Goal: Information Seeking & Learning: Learn about a topic

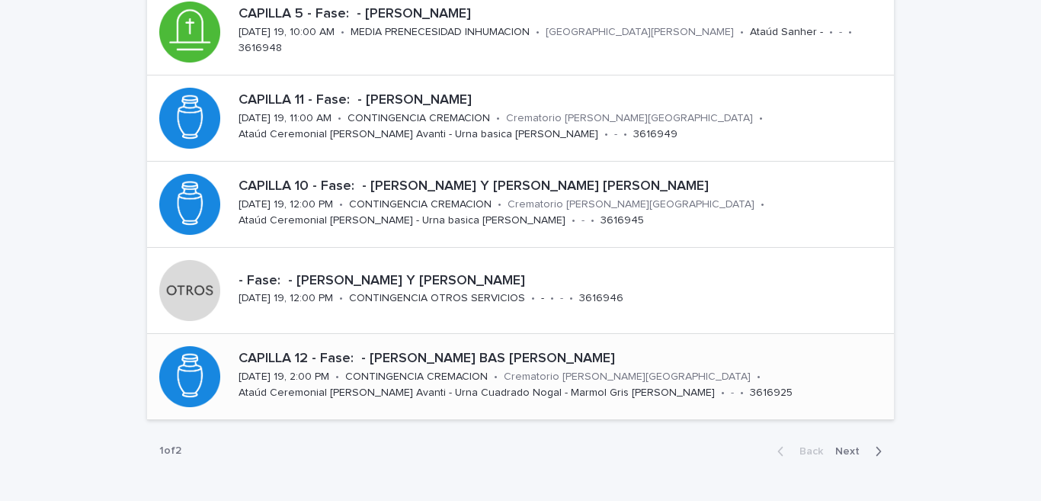
scroll to position [675, 0]
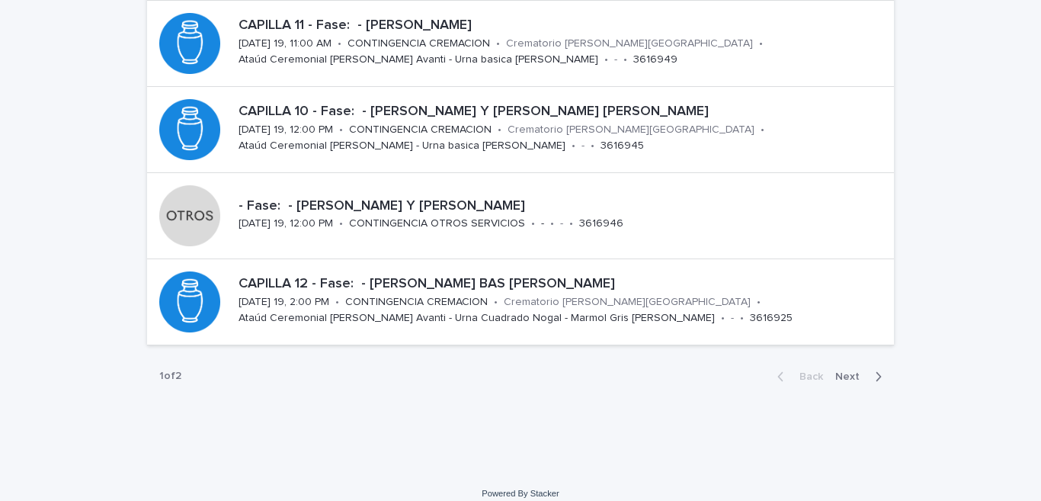
click at [840, 378] on span "Next" at bounding box center [852, 376] width 34 height 11
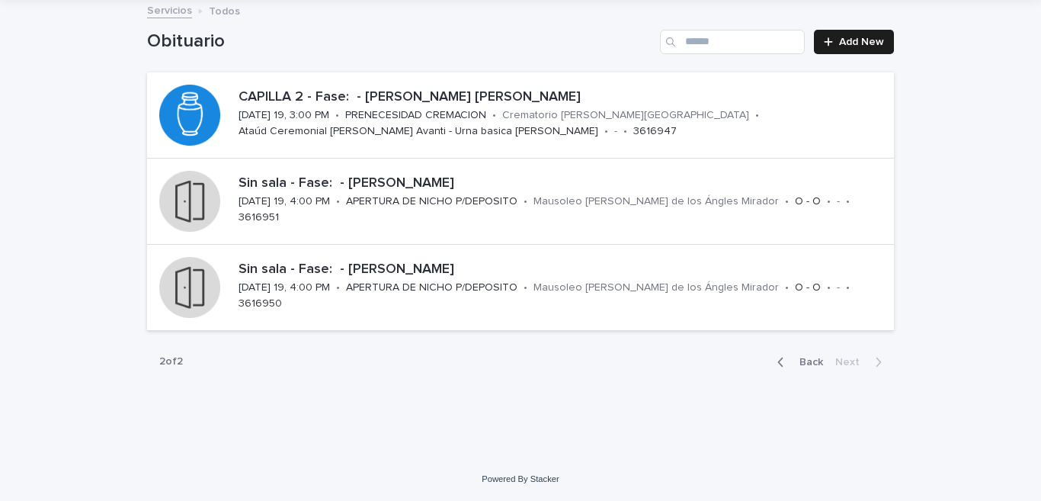
scroll to position [87, 0]
click at [417, 98] on p "CAPILLA 2 - Fase: - [PERSON_NAME] [PERSON_NAME]" at bounding box center [563, 97] width 649 height 17
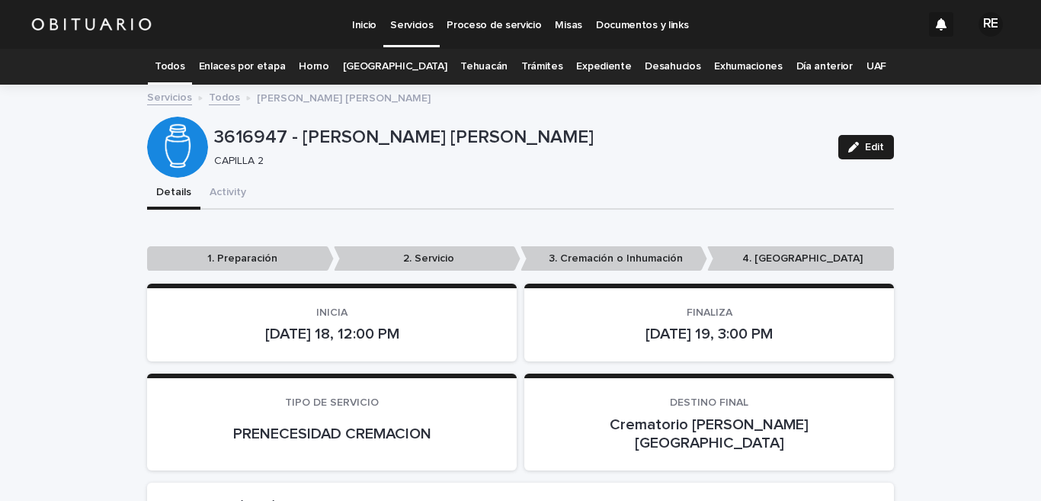
click at [184, 66] on link "Todos" at bounding box center [170, 67] width 30 height 36
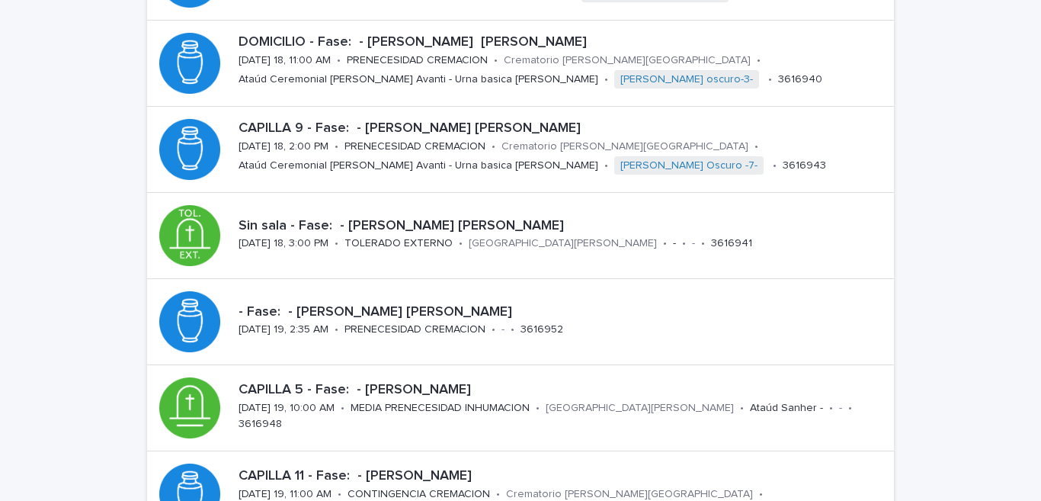
scroll to position [300, 0]
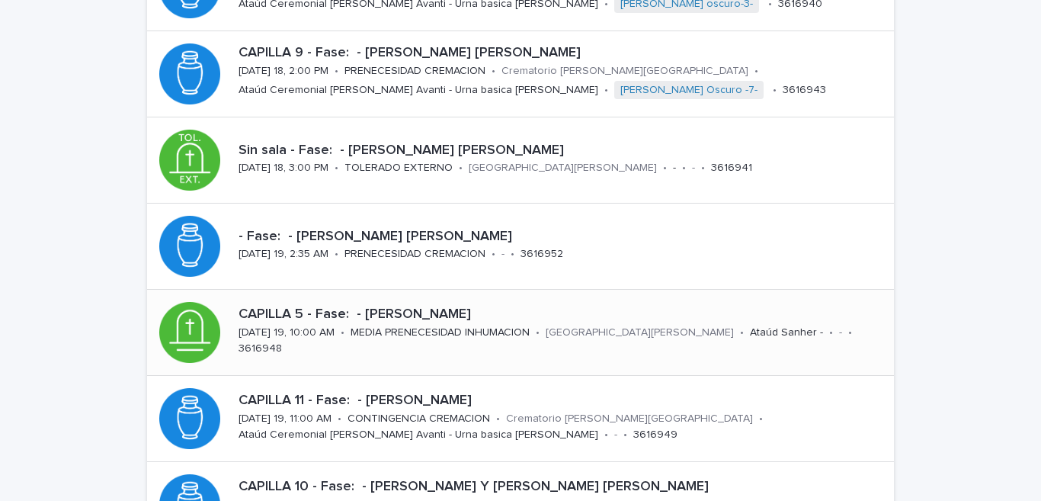
click at [419, 323] on p "CAPILLA 5 - Fase: - [PERSON_NAME]" at bounding box center [563, 314] width 649 height 17
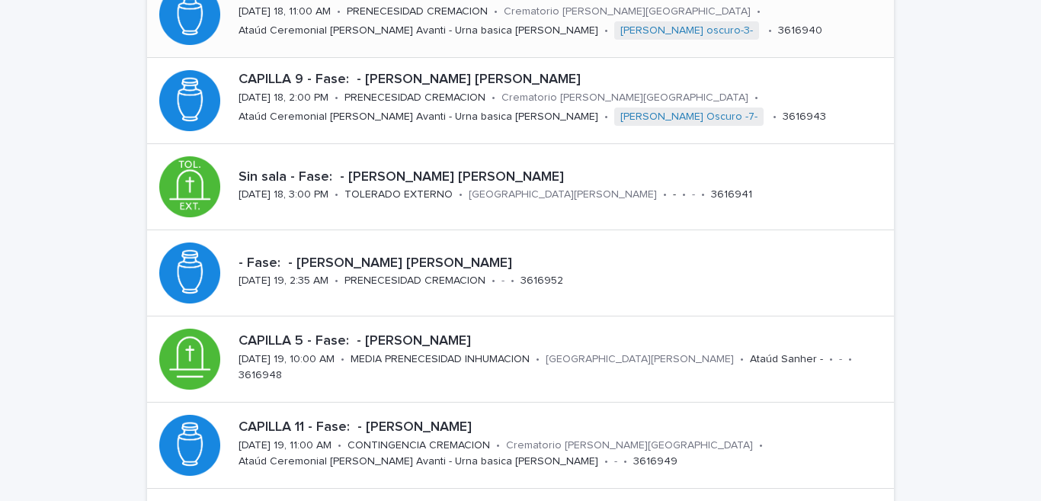
scroll to position [349, 0]
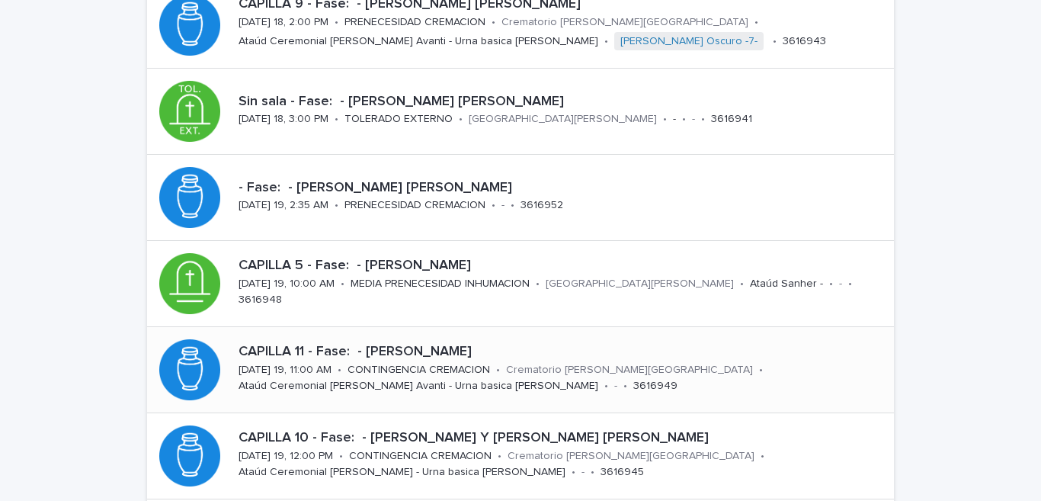
click at [455, 354] on p "CAPILLA 11 - Fase: - [PERSON_NAME]" at bounding box center [563, 352] width 649 height 17
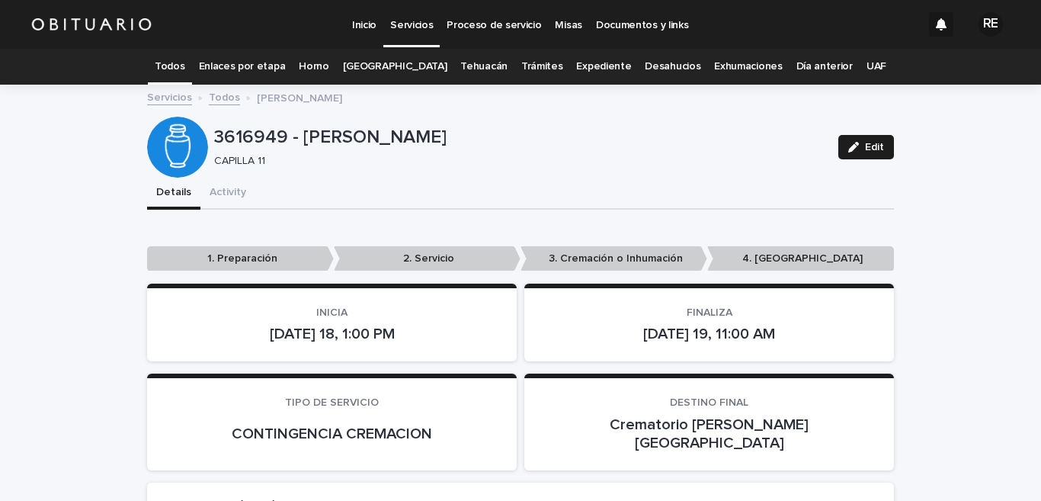
click at [184, 62] on link "Todos" at bounding box center [170, 67] width 30 height 36
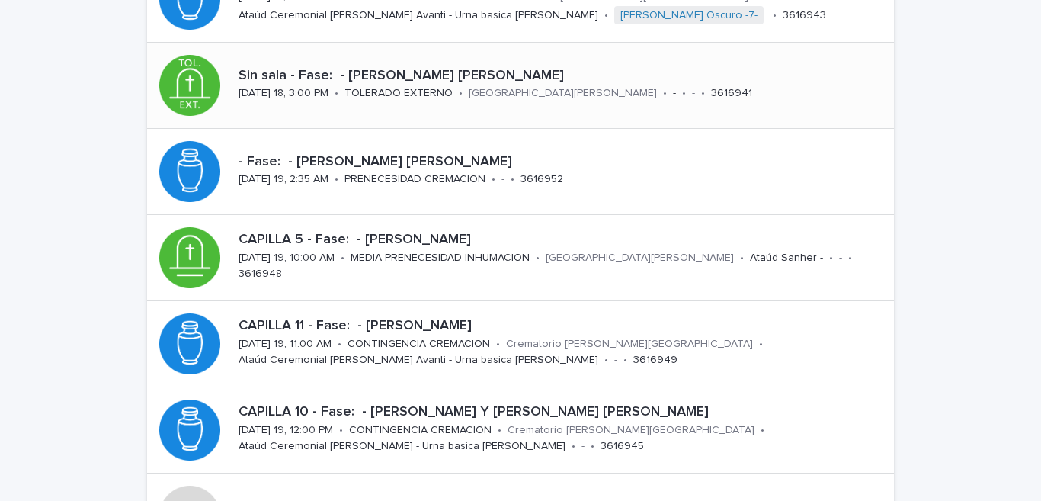
scroll to position [451, 0]
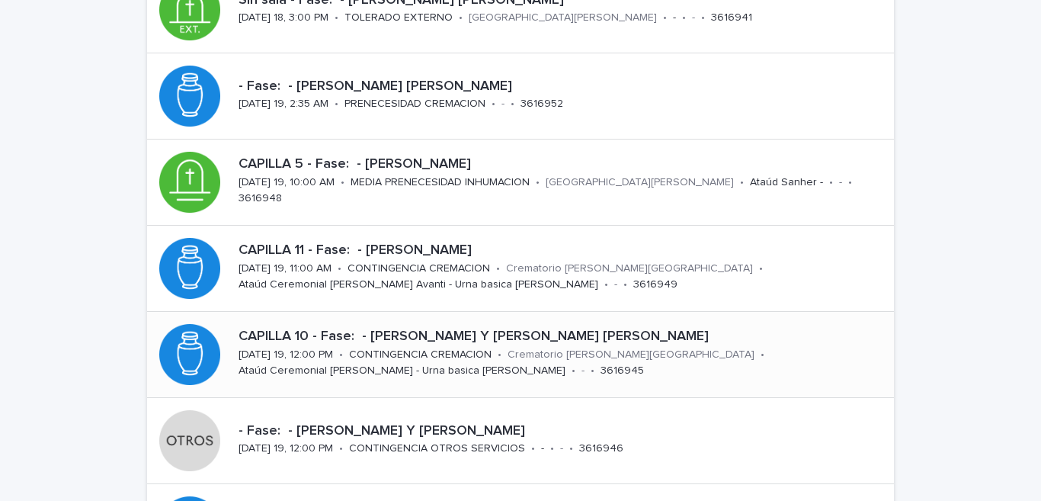
click at [433, 331] on p "CAPILLA 10 - Fase: - [PERSON_NAME] Y [PERSON_NAME] [PERSON_NAME]" at bounding box center [563, 337] width 649 height 17
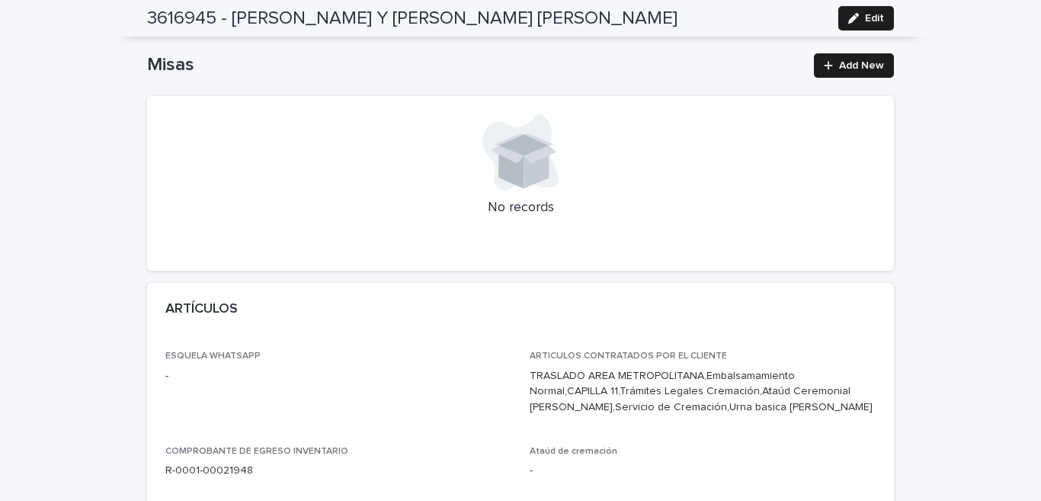
scroll to position [150, 0]
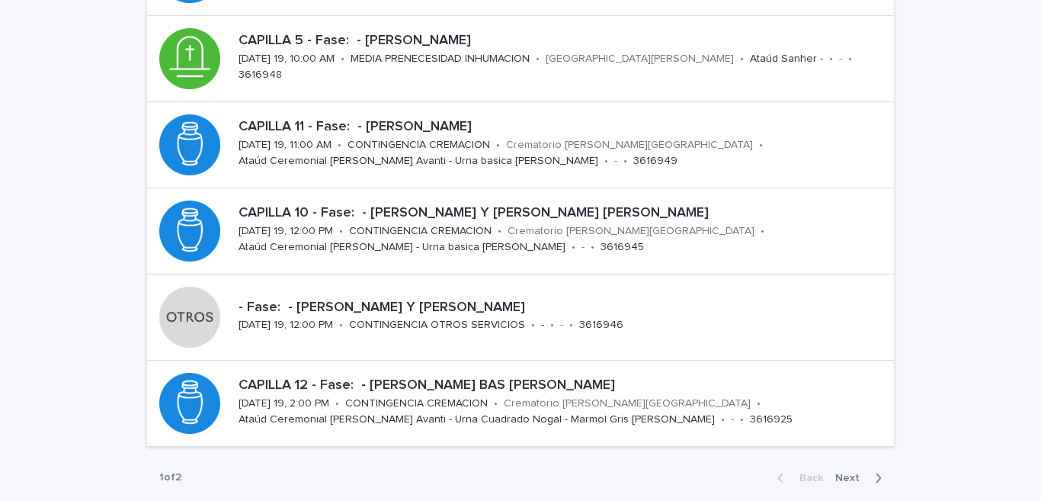
scroll to position [649, 0]
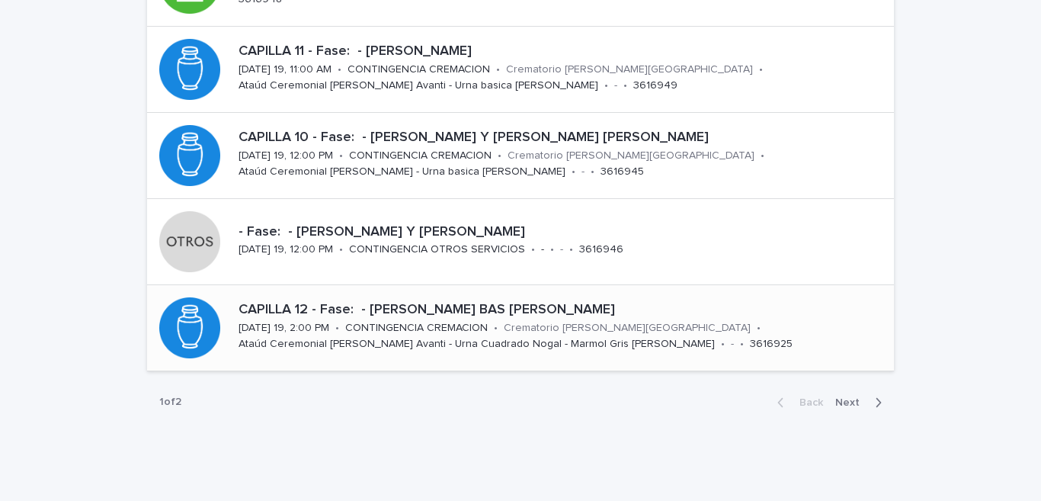
click at [611, 308] on p "CAPILLA 12 - Fase: - [PERSON_NAME] BAS [PERSON_NAME]" at bounding box center [563, 310] width 649 height 17
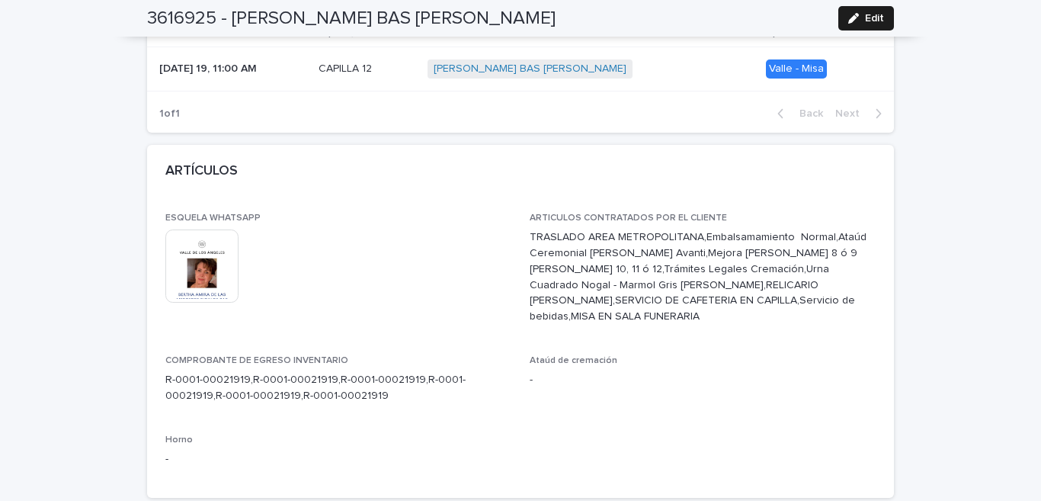
scroll to position [451, 0]
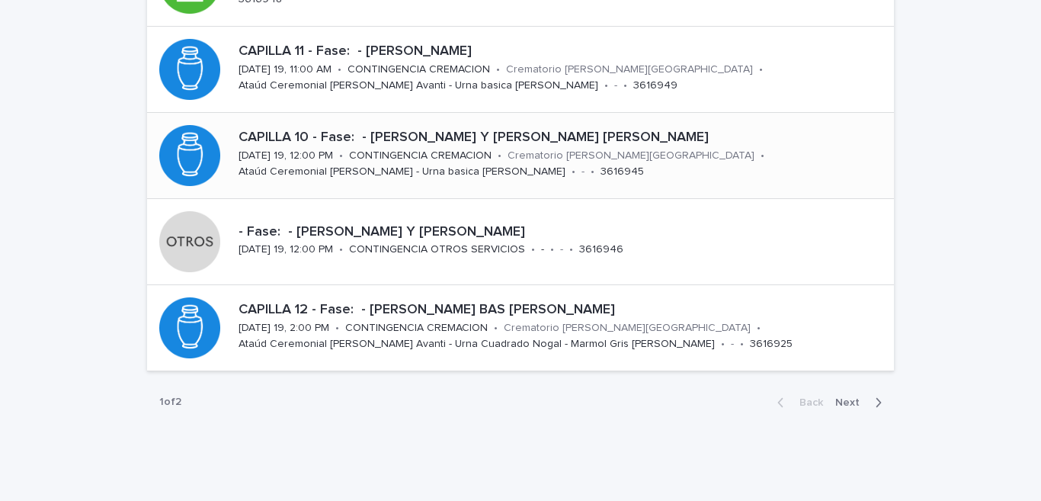
scroll to position [690, 0]
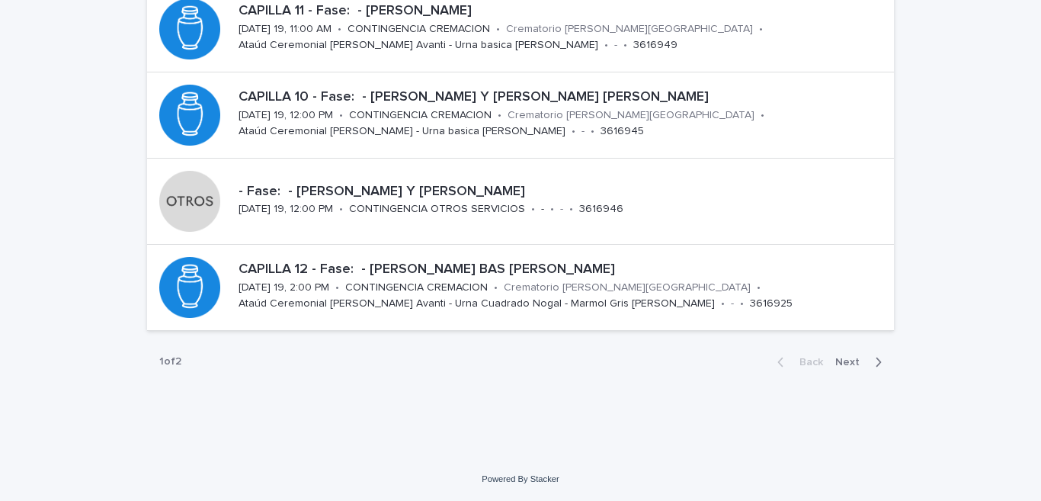
click at [845, 362] on span "Next" at bounding box center [852, 362] width 34 height 11
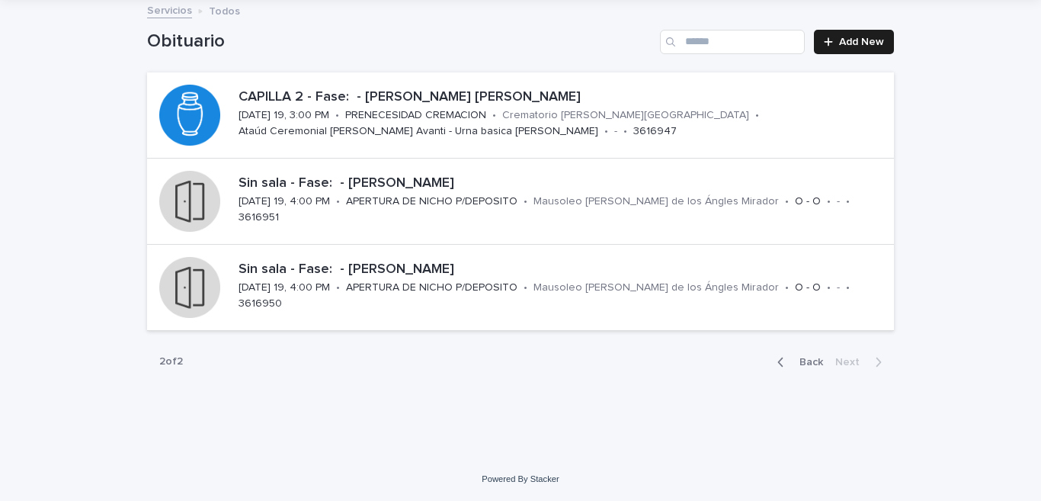
scroll to position [87, 0]
click at [456, 97] on p "CAPILLA 2 - Fase: - [PERSON_NAME] [PERSON_NAME]" at bounding box center [563, 97] width 649 height 17
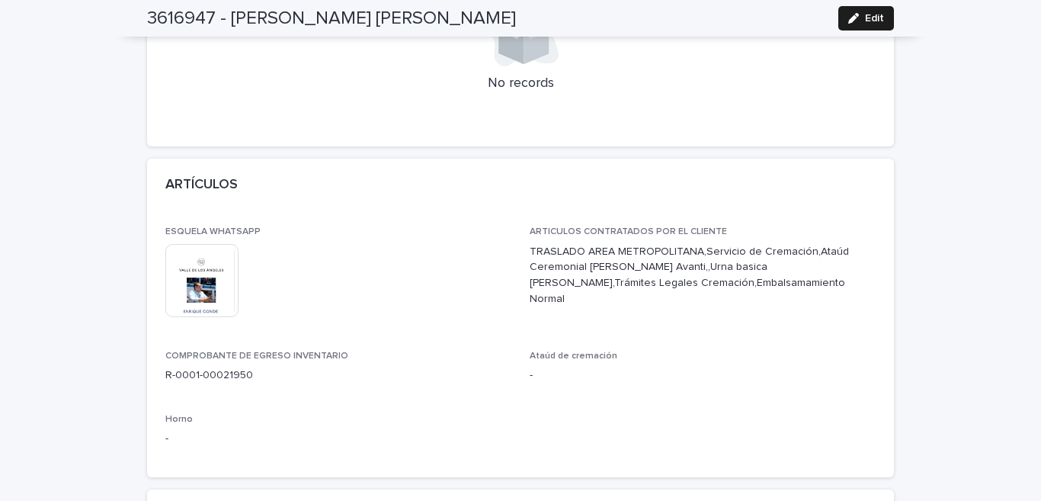
scroll to position [800, 0]
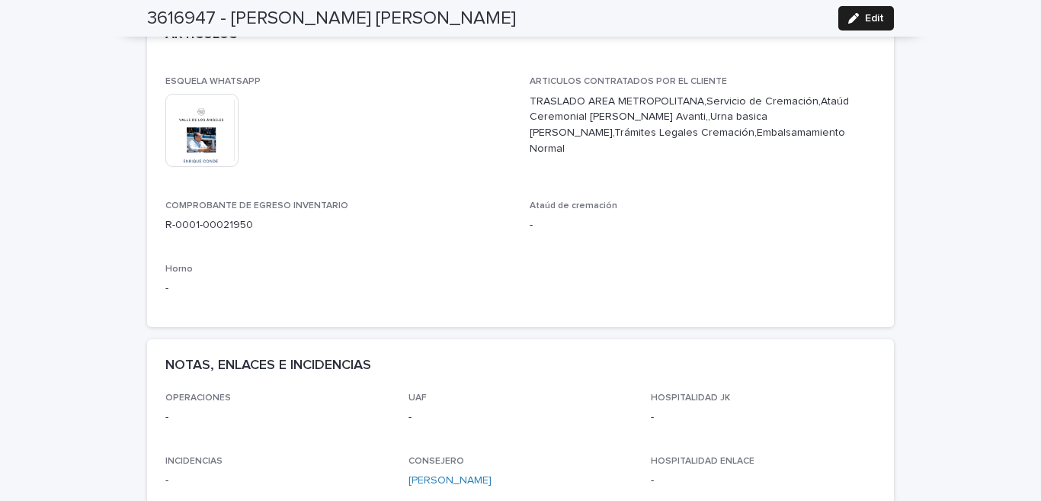
click at [197, 123] on img at bounding box center [201, 130] width 73 height 73
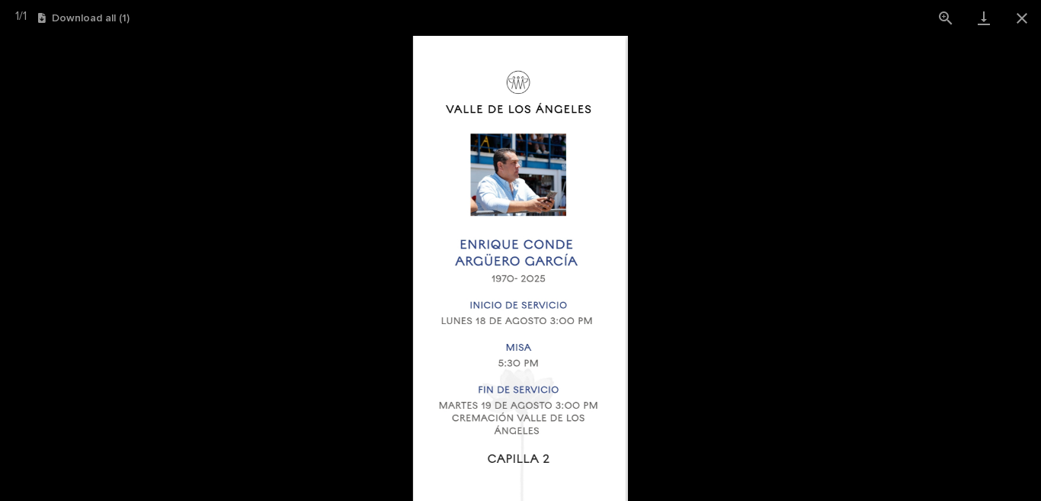
click at [523, 179] on img at bounding box center [520, 268] width 215 height 465
click at [1022, 12] on button "Close gallery" at bounding box center [1022, 18] width 38 height 36
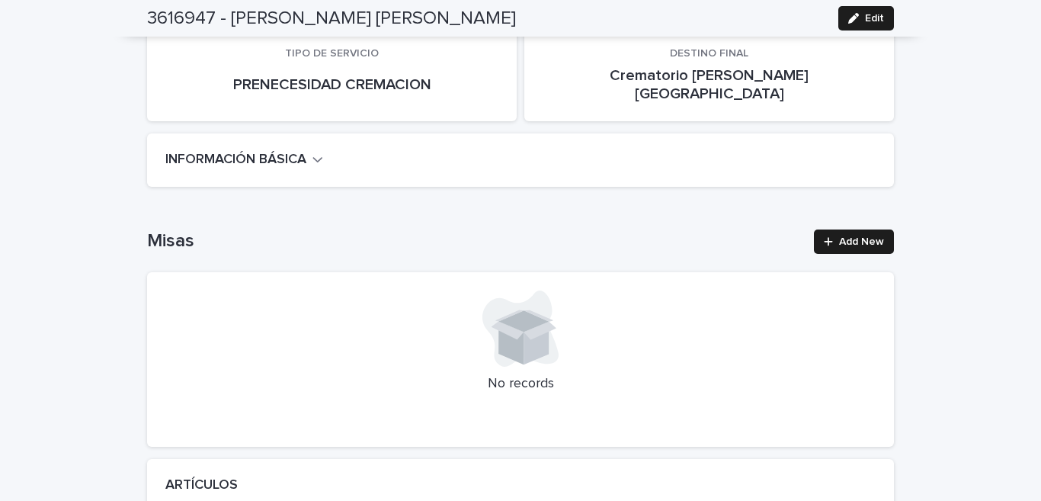
scroll to position [274, 0]
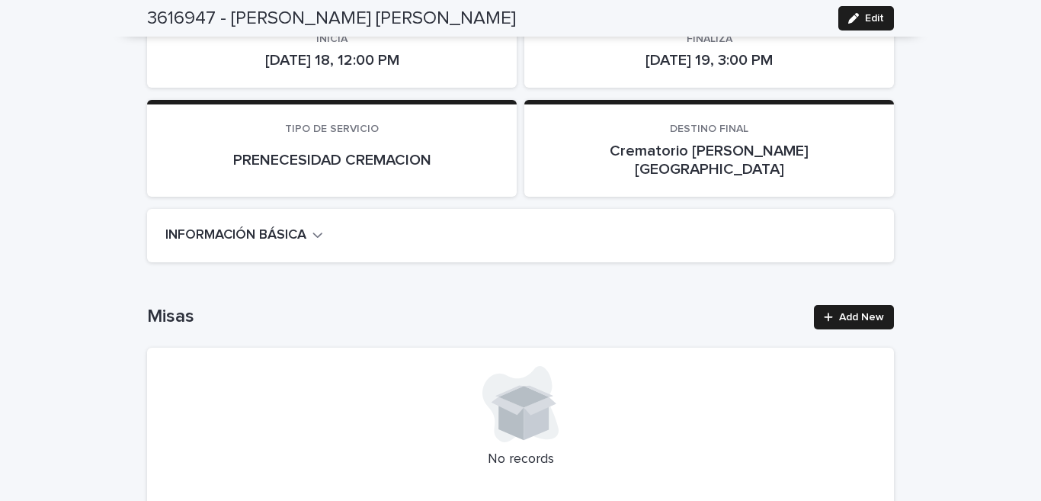
click at [314, 228] on icon "button" at bounding box center [318, 235] width 11 height 14
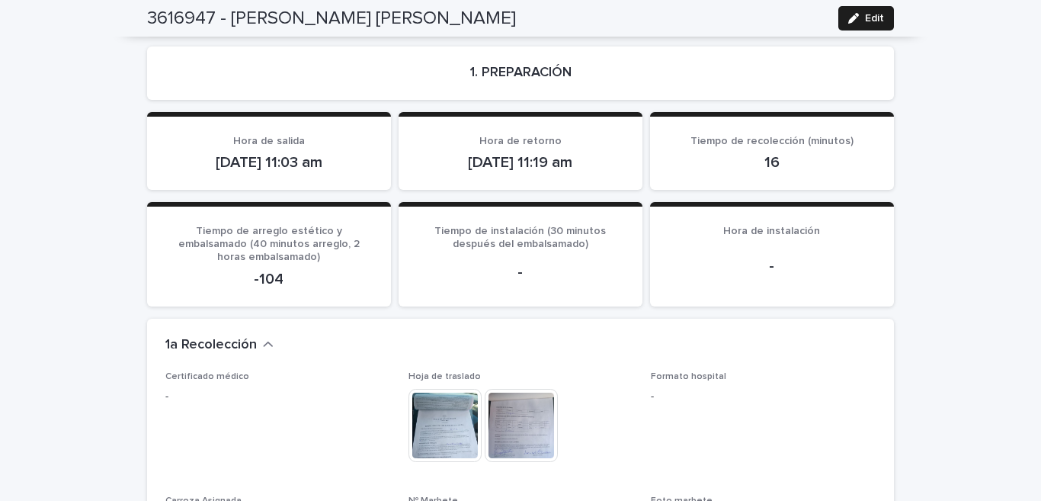
scroll to position [1051, 0]
